Goal: Information Seeking & Learning: Learn about a topic

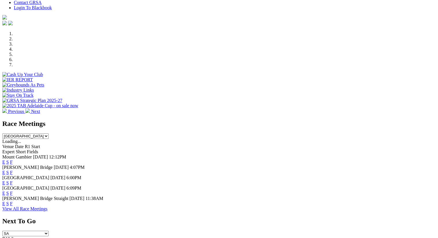
scroll to position [178, 0]
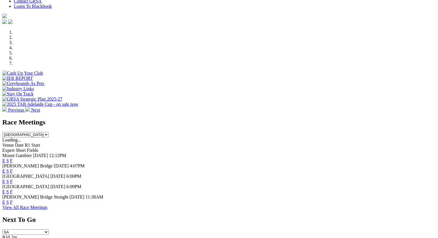
click at [13, 168] on link "F" at bounding box center [11, 170] width 3 height 5
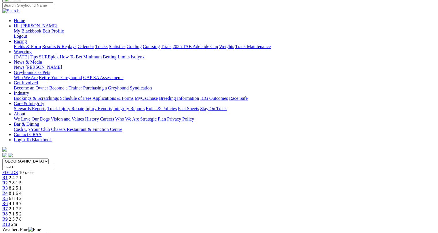
scroll to position [60, 0]
